Goal: Find contact information: Find contact information

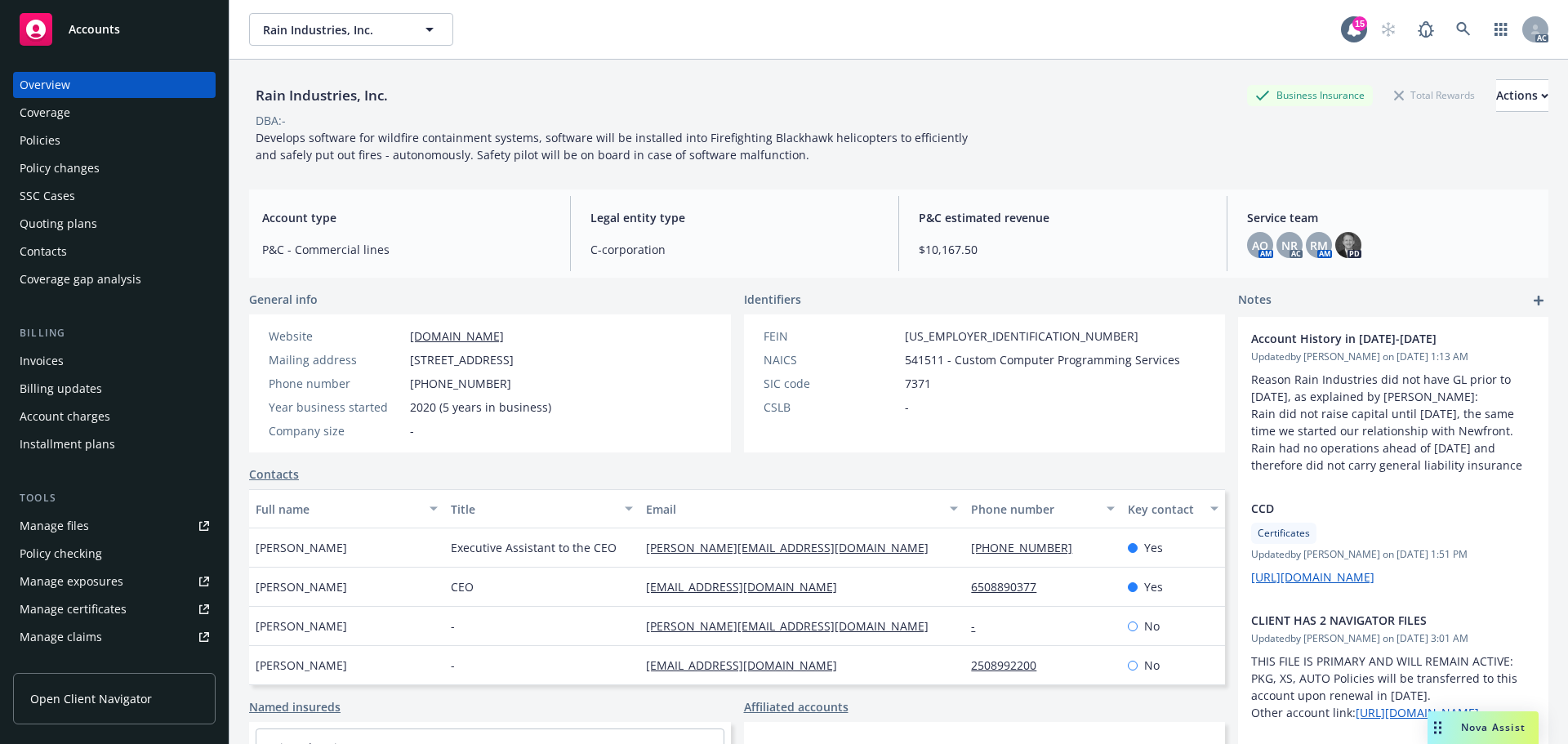
click at [96, 151] on div "Policies" at bounding box center [114, 141] width 189 height 26
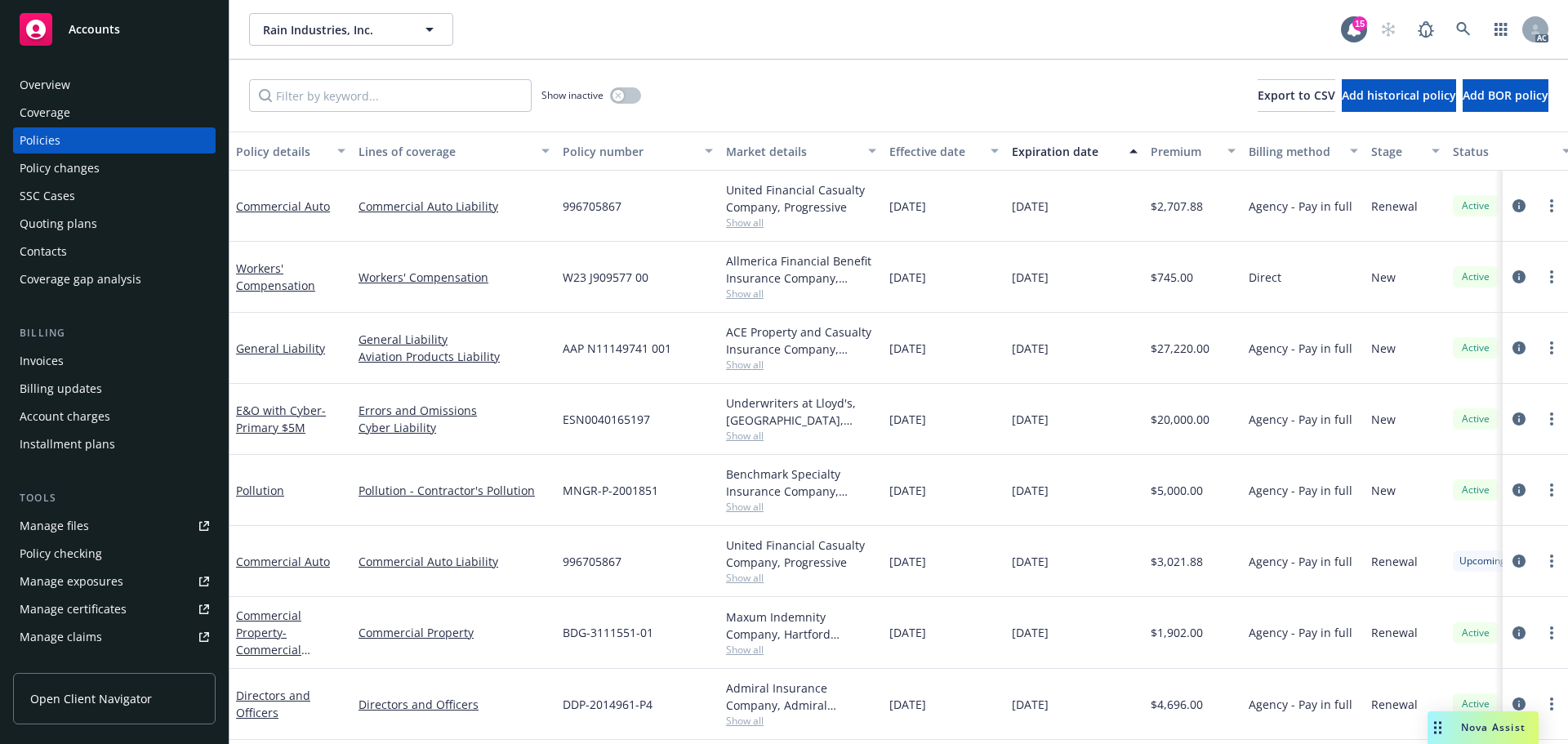
scroll to position [8, 0]
drag, startPoint x: 661, startPoint y: 412, endPoint x: 552, endPoint y: 414, distance: 109.0
click at [552, 414] on div "E&O with Cyber - Primary $5M Errors and Omissions Cyber Liability ESN0040165197…" at bounding box center [1017, 419] width 1576 height 71
copy div "ESN0040165197"
click at [106, 78] on div "Overview" at bounding box center [114, 85] width 189 height 26
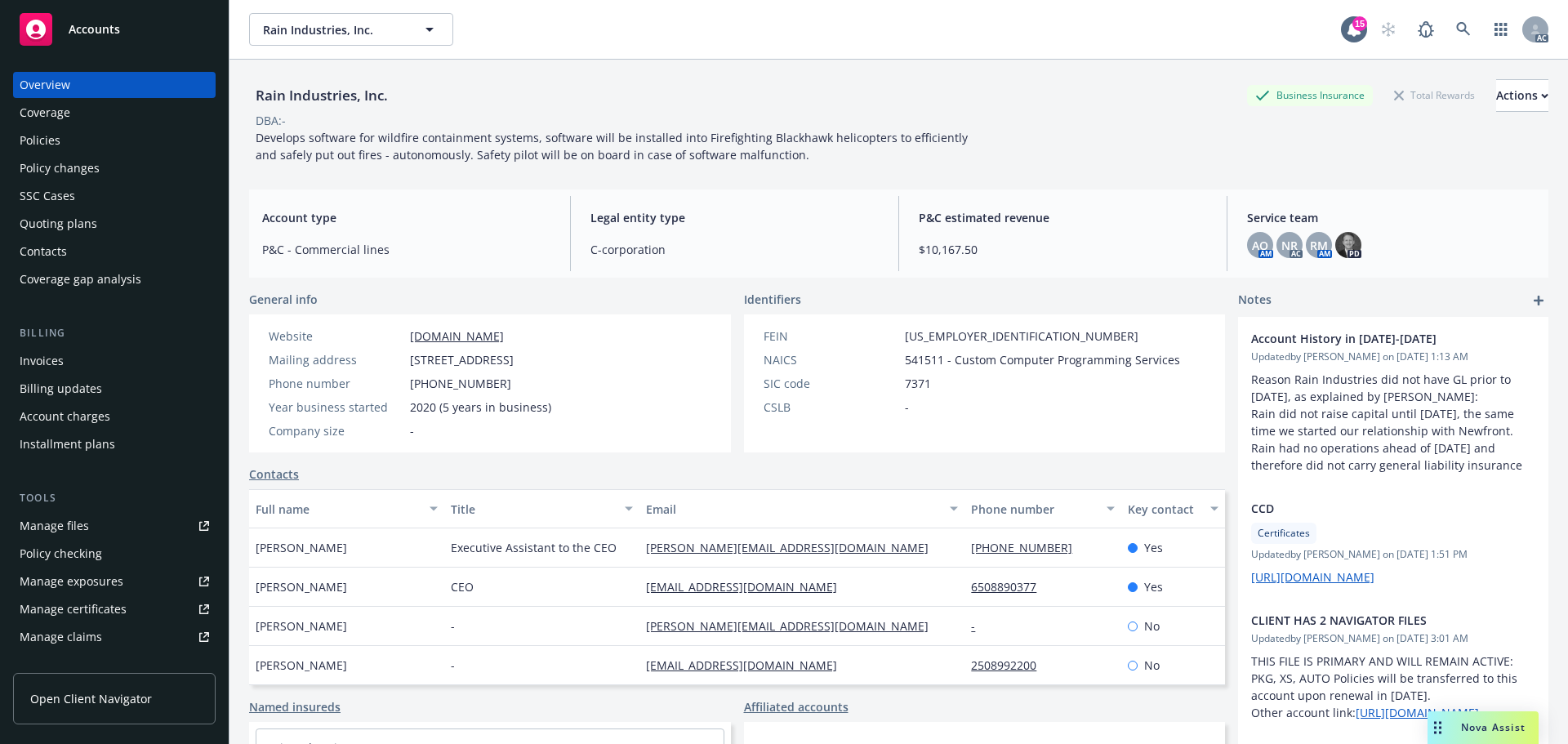
drag, startPoint x: 365, startPoint y: 549, endPoint x: 241, endPoint y: 561, distance: 124.6
click at [241, 561] on div "Rain Industries, Inc. Business Insurance Total Rewards Actions DBA: - Develops …" at bounding box center [898, 431] width 1338 height 744
copy span "[PERSON_NAME]"
click at [626, 555] on div "Executive Assistant to the CEO" at bounding box center [542, 548] width 195 height 40
copy div "Executive Assistant to the CEO"
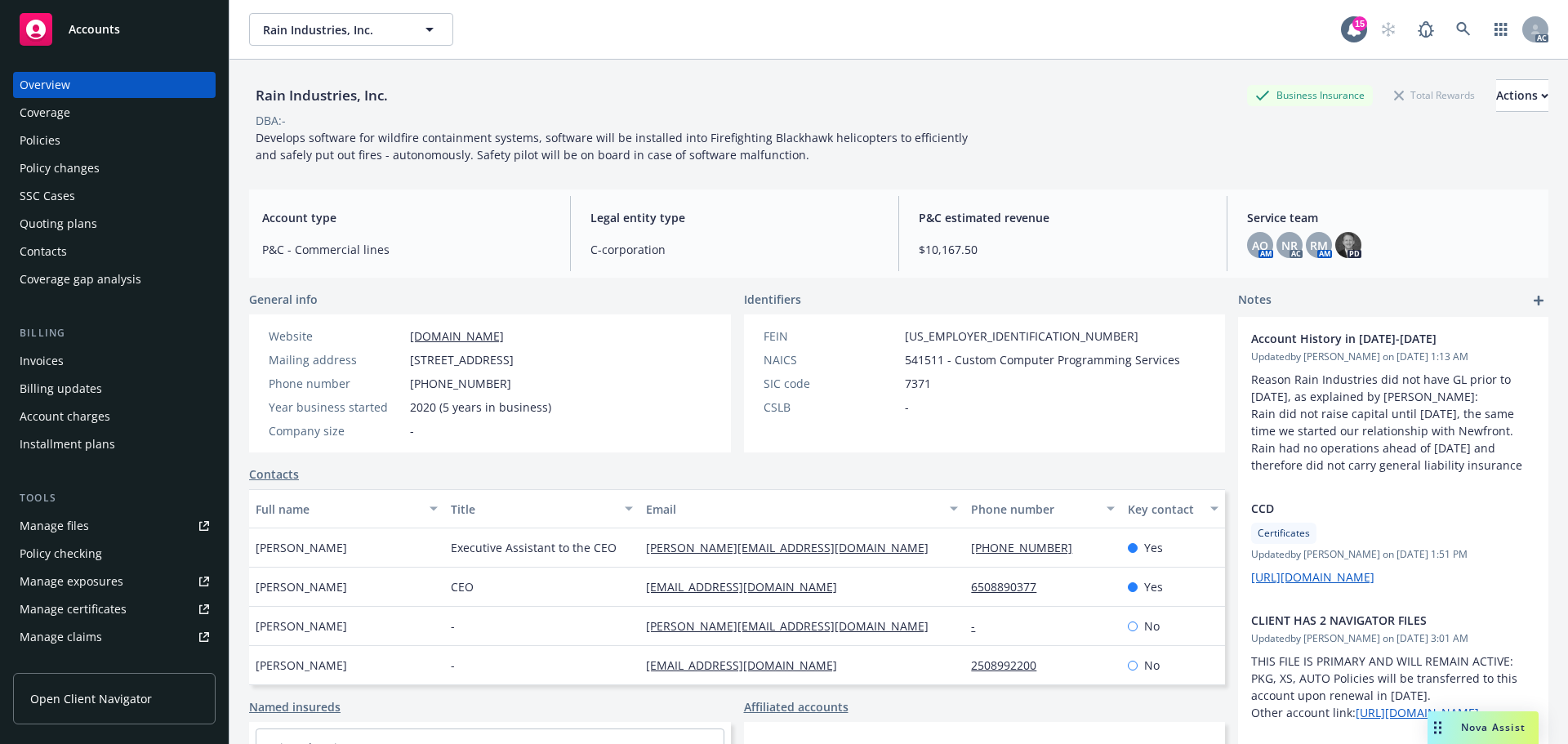
drag, startPoint x: 626, startPoint y: 545, endPoint x: 441, endPoint y: 551, distance: 185.1
click at [441, 551] on div "[PERSON_NAME] Executive Assistant to the CEO [PERSON_NAME][EMAIL_ADDRESS][DOMAI…" at bounding box center [736, 548] width 976 height 40
drag, startPoint x: 352, startPoint y: 589, endPoint x: 231, endPoint y: 595, distance: 121.1
click at [231, 595] on div "Rain Industries, Inc. Business Insurance Total Rewards Actions DBA: - Develops …" at bounding box center [898, 431] width 1338 height 744
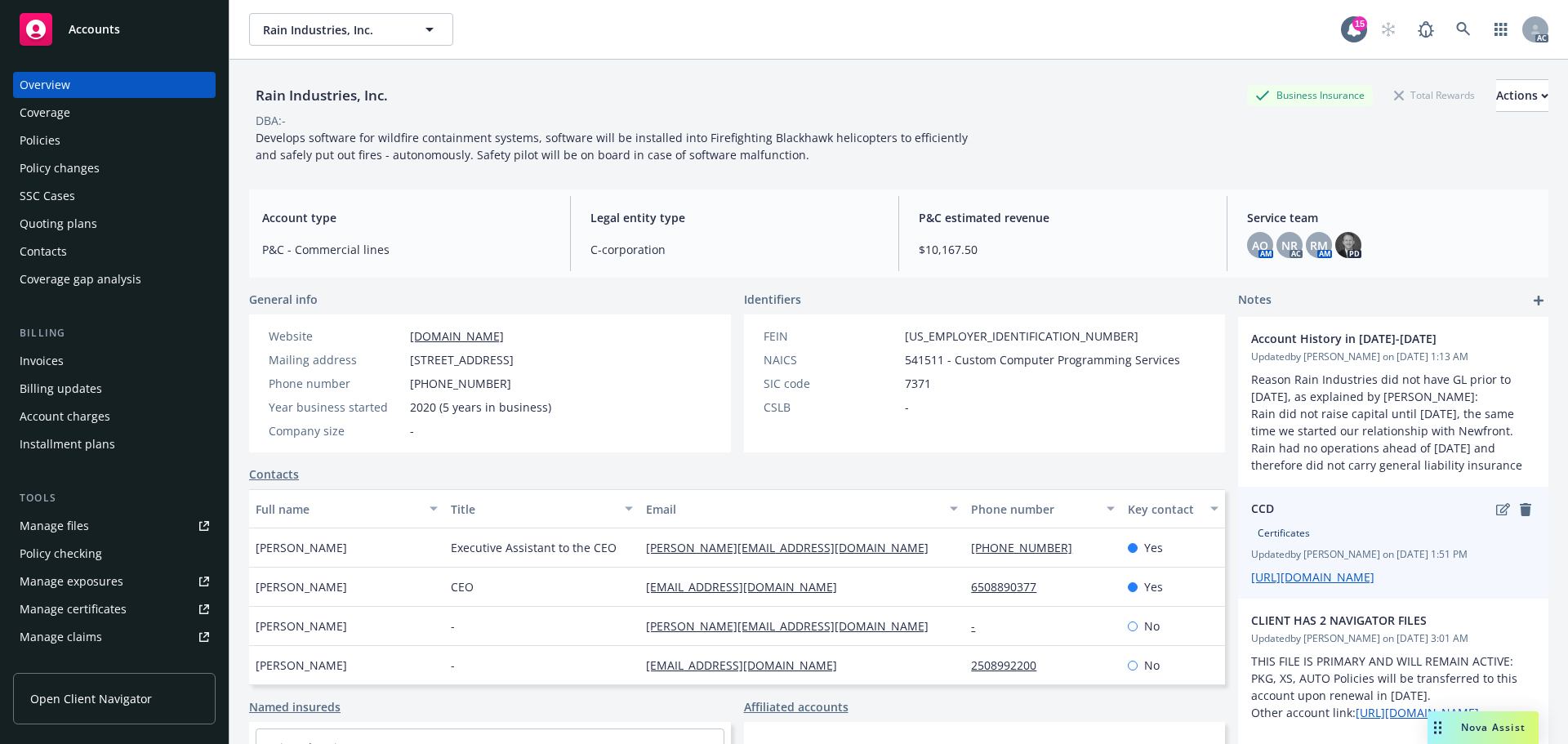
copy span "[PERSON_NAME]"
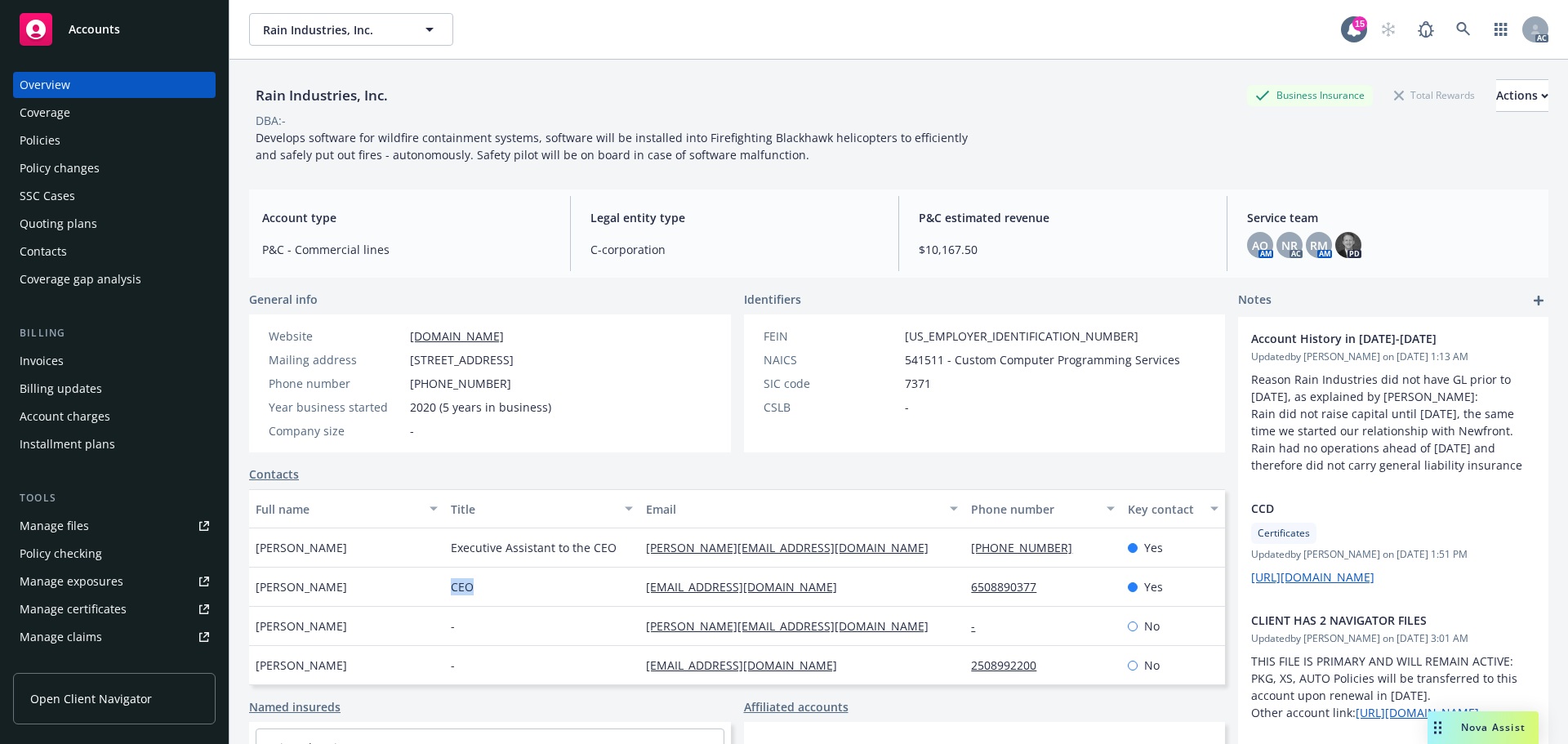
drag, startPoint x: 506, startPoint y: 581, endPoint x: 447, endPoint y: 583, distance: 59.0
click at [447, 583] on div "CEO" at bounding box center [542, 587] width 195 height 40
copy span "CEO"
click at [952, 120] on div "DBA: -" at bounding box center [898, 120] width 1299 height 17
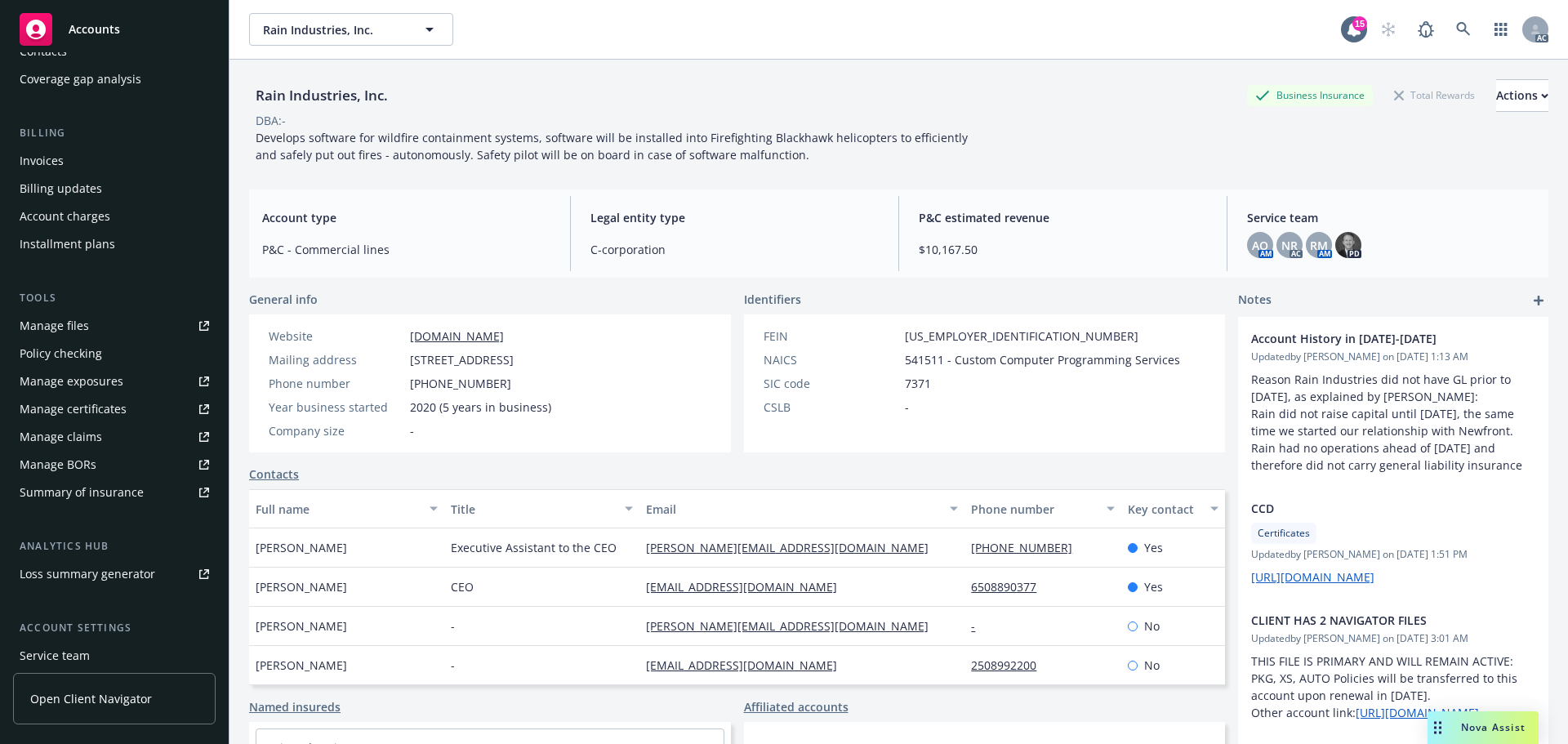
scroll to position [320, 0]
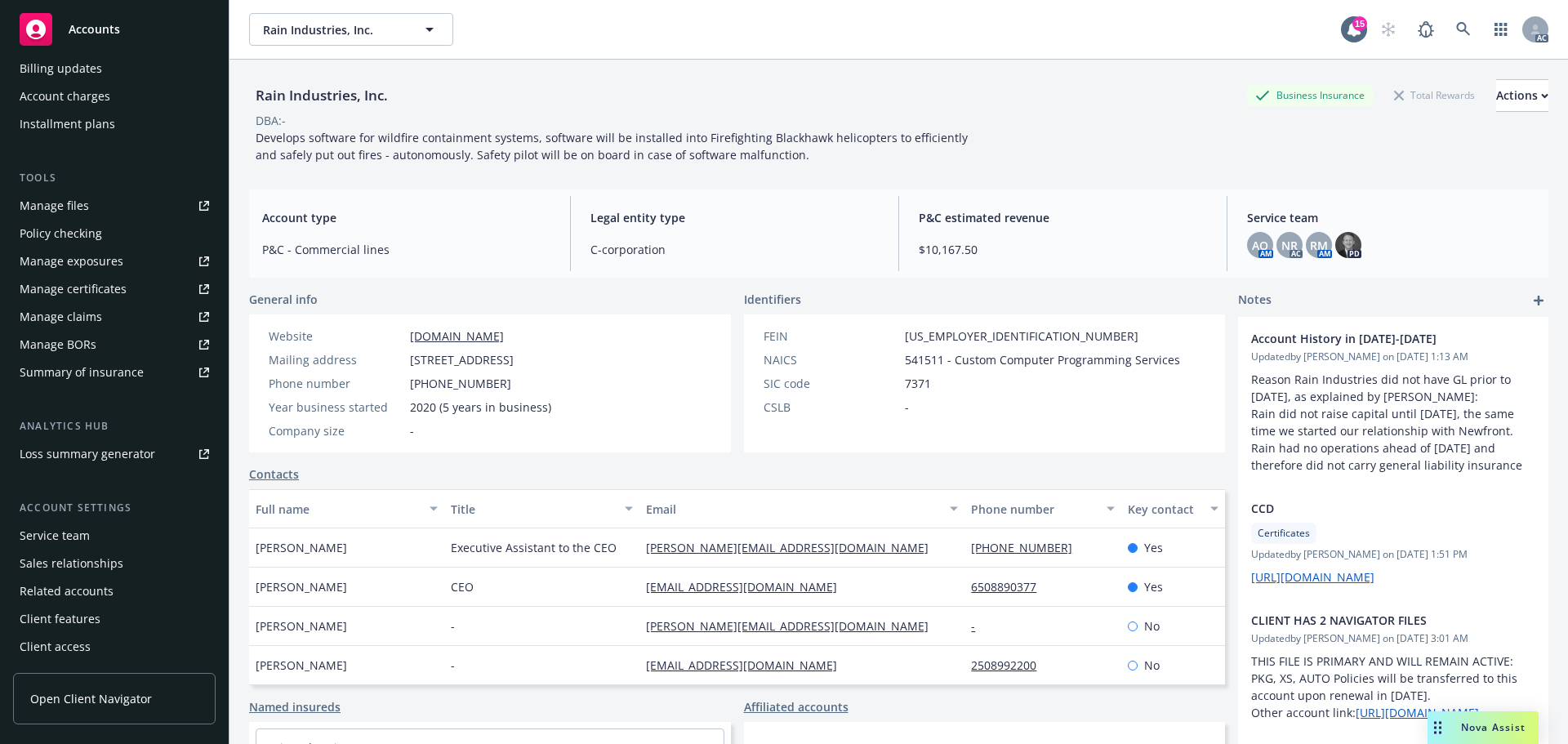
click at [92, 549] on div "Service team" at bounding box center [114, 536] width 189 height 26
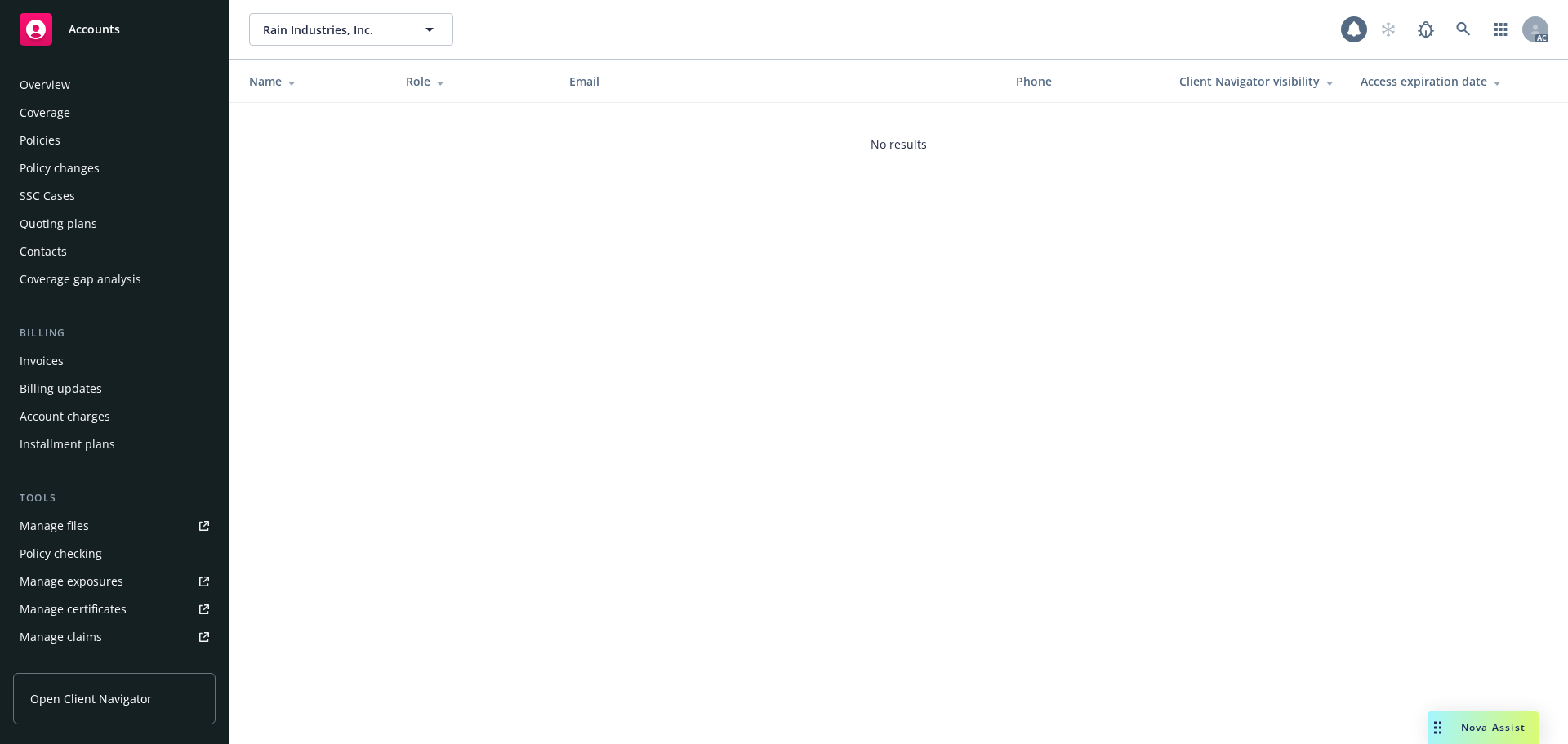
scroll to position [320, 0]
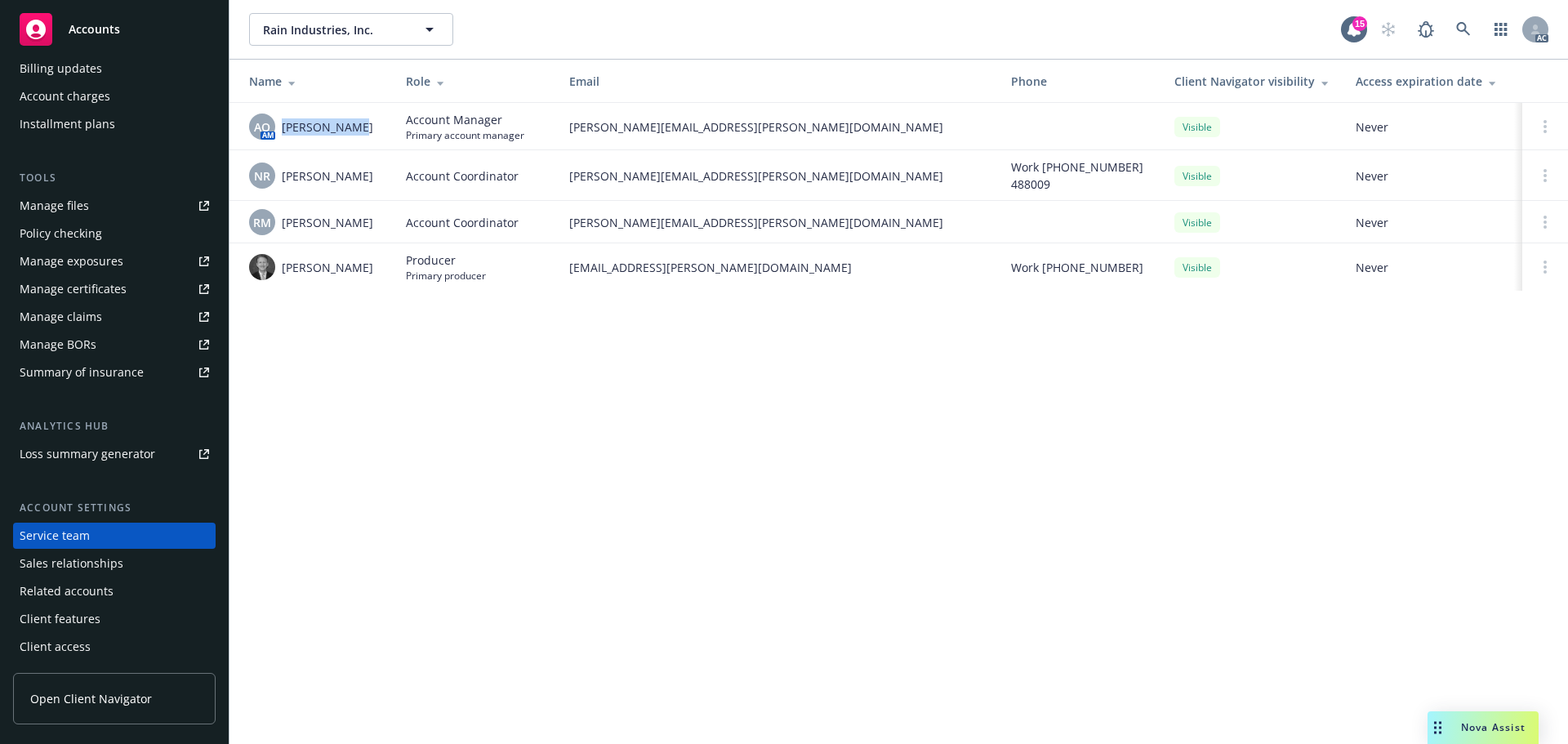
drag, startPoint x: 369, startPoint y: 120, endPoint x: 278, endPoint y: 130, distance: 91.5
click at [278, 130] on div "AO AM [PERSON_NAME]" at bounding box center [314, 127] width 130 height 26
copy span "[PERSON_NAME]"
